Goal: Information Seeking & Learning: Learn about a topic

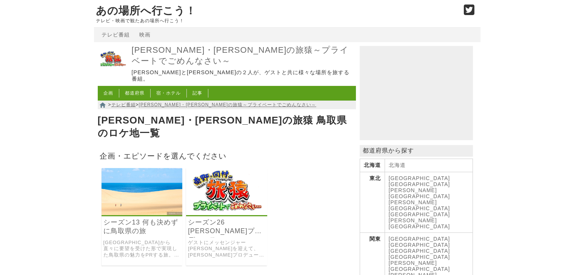
click at [134, 218] on link "シーズン13 何も決めずに鳥取県の旅" at bounding box center [141, 226] width 77 height 17
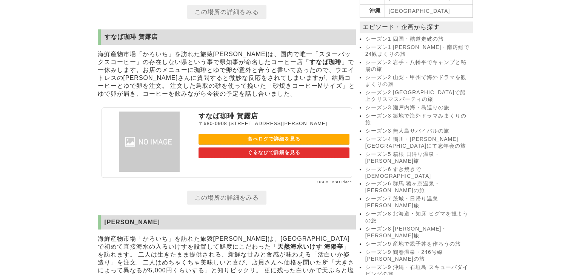
scroll to position [679, 0]
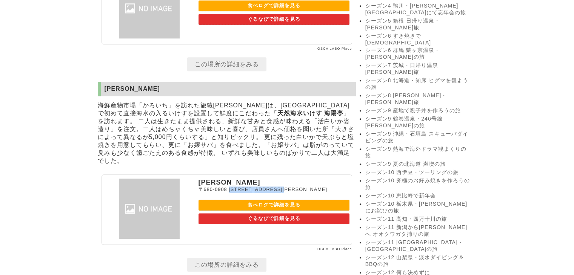
drag, startPoint x: 228, startPoint y: 209, endPoint x: 327, endPoint y: 209, distance: 99.5
click at [327, 193] on p "[STREET_ADDRESS][PERSON_NAME]" at bounding box center [273, 190] width 151 height 6
copy span "[STREET_ADDRESS][PERSON_NAME]"
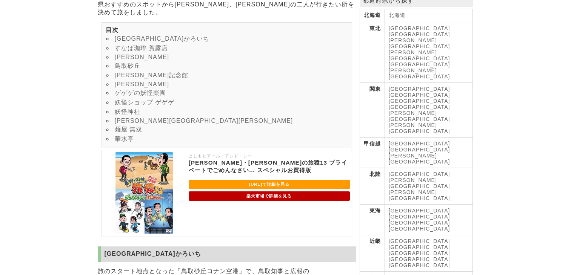
scroll to position [151, 0]
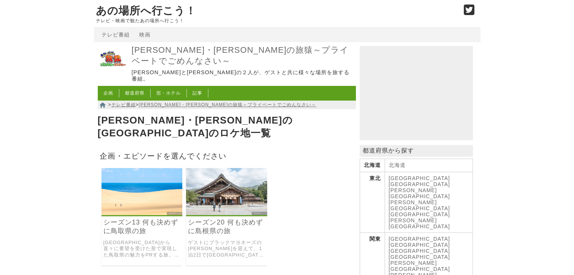
scroll to position [38, 0]
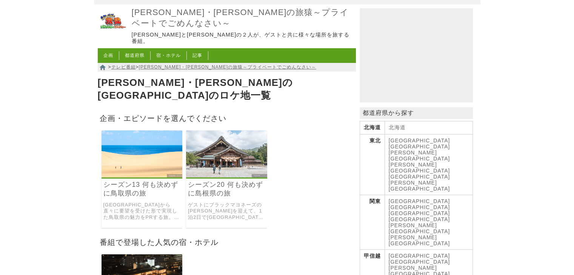
click at [217, 181] on link "シーズン20 何も決めずに島根県の旅" at bounding box center [226, 189] width 77 height 17
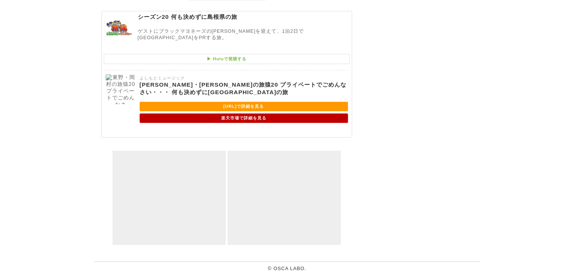
scroll to position [3179, 0]
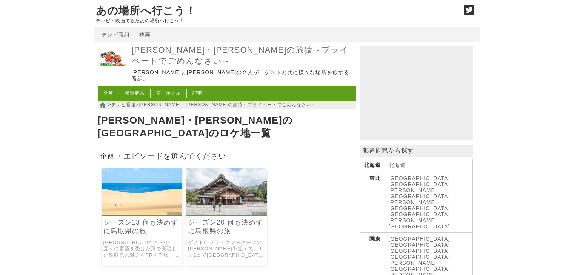
scroll to position [38, 0]
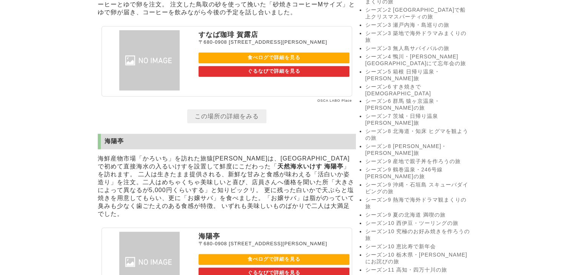
scroll to position [641, 0]
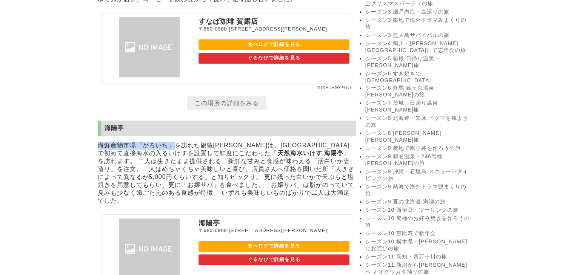
drag, startPoint x: 100, startPoint y: 158, endPoint x: 173, endPoint y: 161, distance: 74.0
click at [173, 161] on p "海鮮産物市場「かろいち」を訪れた旅猿一行は、西日本で初めて直接海水の入るいけすを設置して鮮度にこだわった「 天然海水いけす 海陽亭 」を訪れます。 二人は生き…" at bounding box center [227, 173] width 258 height 67
copy p "海鮮産物市場「かろいち」"
drag, startPoint x: 103, startPoint y: 139, endPoint x: 135, endPoint y: 140, distance: 32.4
click at [135, 136] on h2 "海陽亭" at bounding box center [227, 128] width 258 height 15
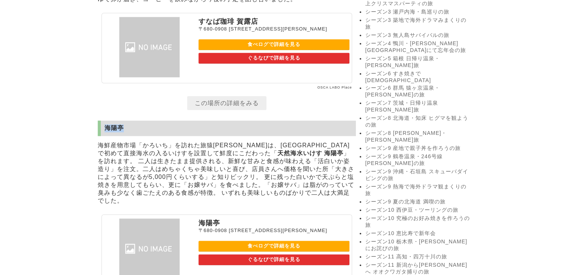
copy h2 "海陽亭"
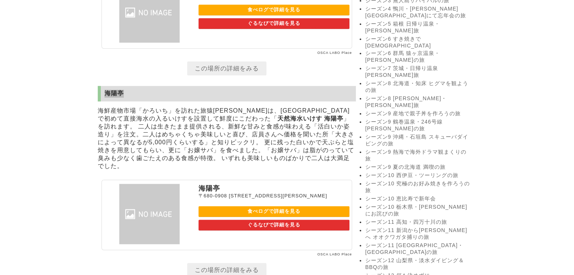
scroll to position [716, 0]
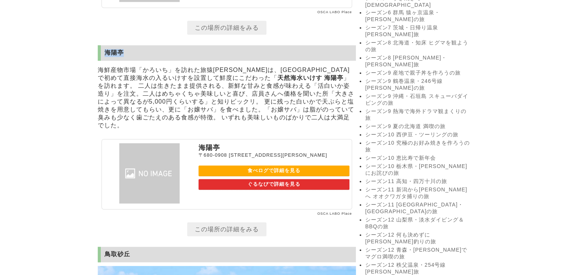
click at [253, 176] on link "食べログで詳細を見る" at bounding box center [273, 171] width 151 height 11
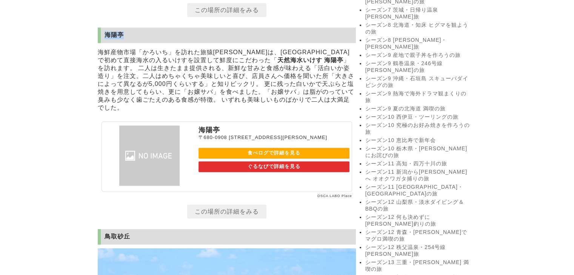
scroll to position [754, 0]
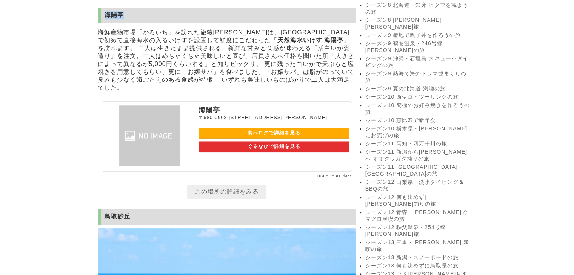
click at [422, 263] on link "シーズン13 何も決めずに鳥取県の旅" at bounding box center [418, 266] width 106 height 7
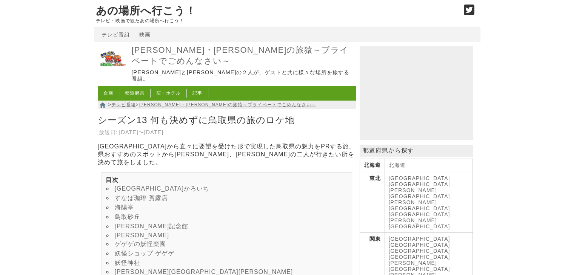
scroll to position [75, 0]
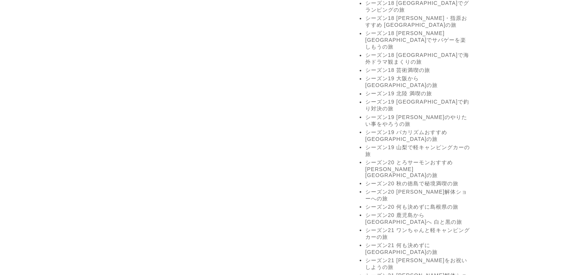
scroll to position [1320, 0]
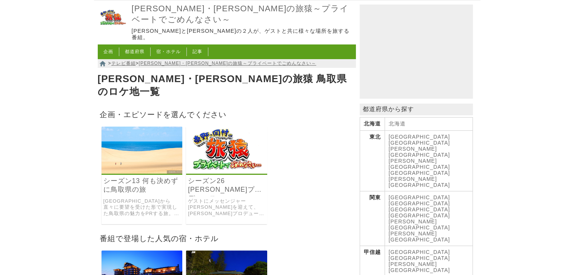
scroll to position [113, 0]
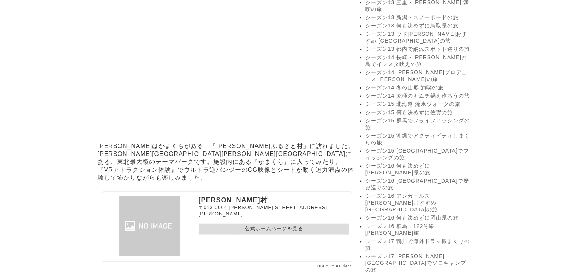
scroll to position [980, 0]
